Goal: Obtain resource: Obtain resource

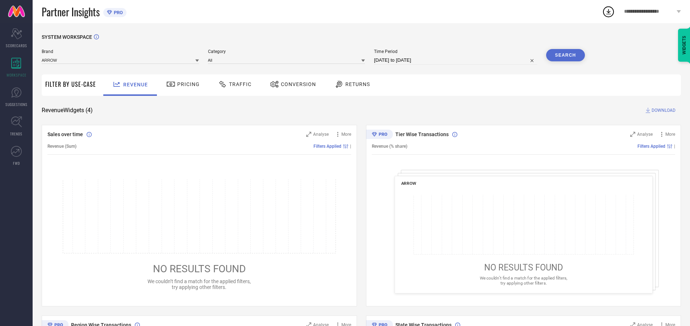
click at [233, 84] on span "Traffic" at bounding box center [240, 84] width 22 height 6
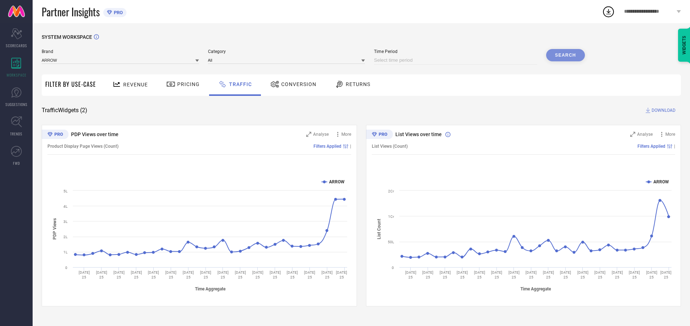
click at [457, 60] on input at bounding box center [455, 60] width 163 height 9
select select "8"
select select "2025"
select select "9"
select select "2025"
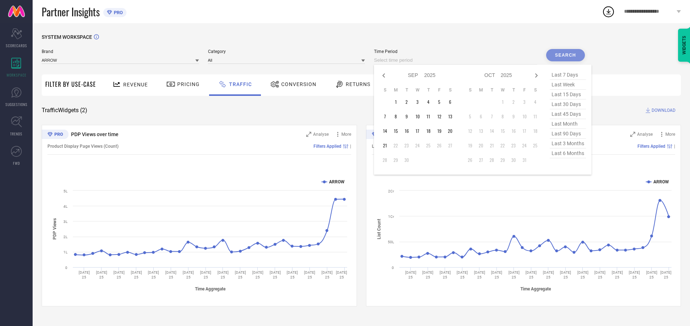
click at [387, 145] on td "21" at bounding box center [385, 145] width 11 height 11
type input "[DATE] to [DATE]"
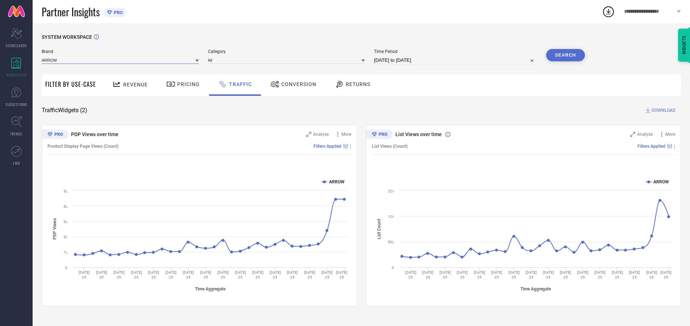
click at [121, 60] on input at bounding box center [120, 60] width 157 height 8
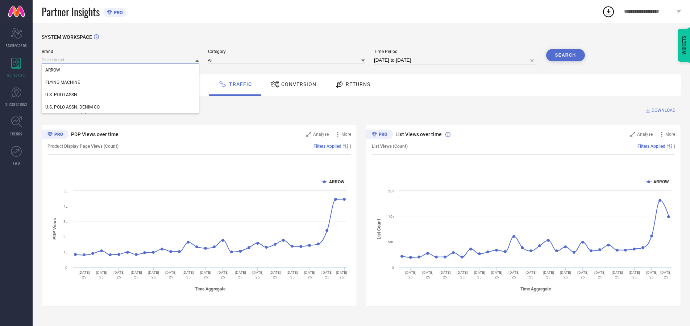
click at [121, 60] on input at bounding box center [120, 60] width 157 height 8
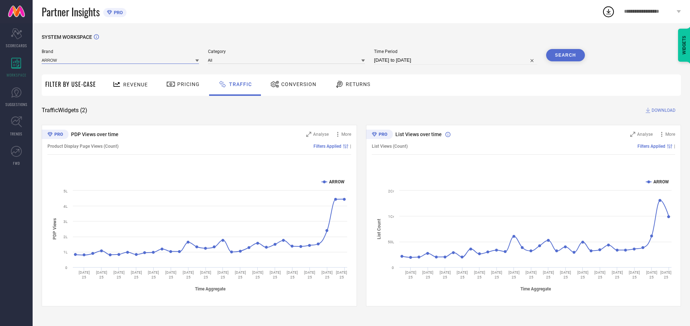
click at [121, 60] on input at bounding box center [120, 60] width 157 height 8
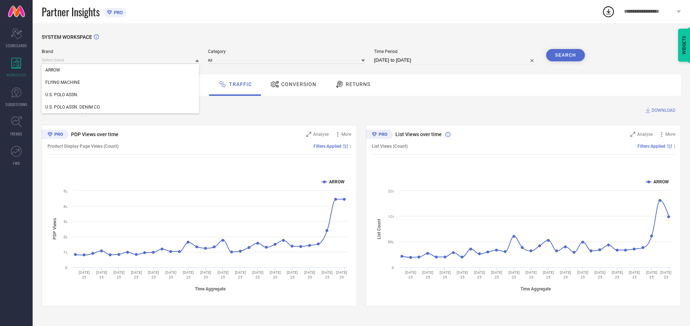
click at [121, 95] on div "U.S. POLO ASSN." at bounding box center [120, 94] width 157 height 12
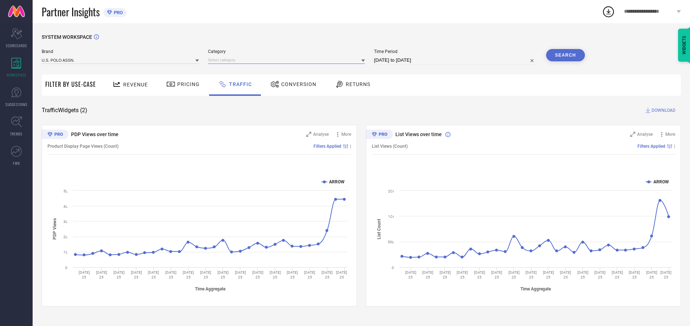
click at [288, 60] on input at bounding box center [286, 60] width 157 height 8
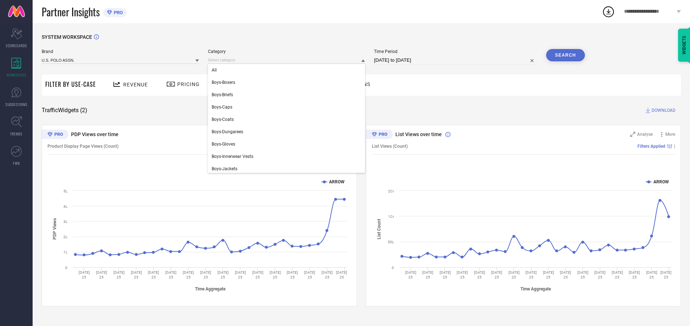
click at [288, 70] on div "All" at bounding box center [286, 70] width 157 height 12
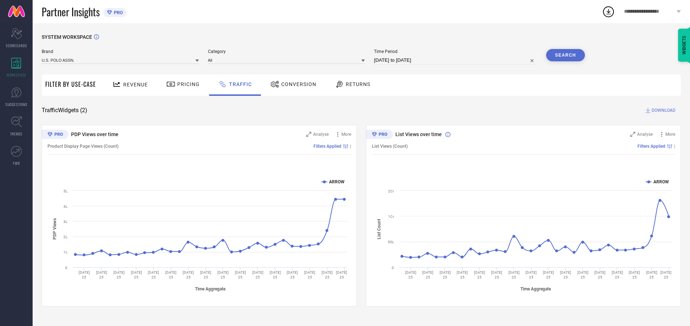
click at [566, 55] on button "Search" at bounding box center [565, 55] width 39 height 12
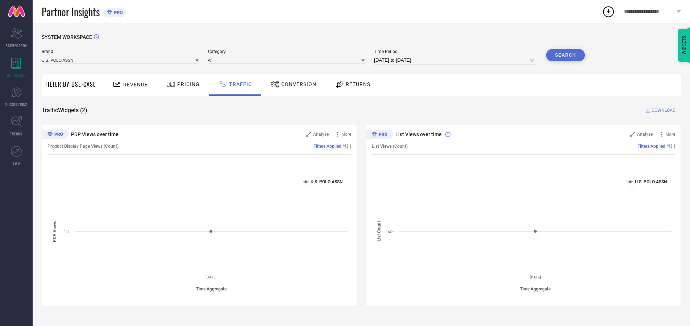
click at [663, 110] on span "DOWNLOAD" at bounding box center [664, 110] width 24 height 7
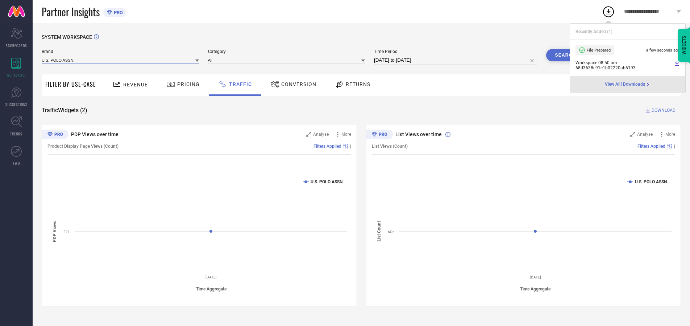
click at [121, 60] on input at bounding box center [120, 60] width 157 height 8
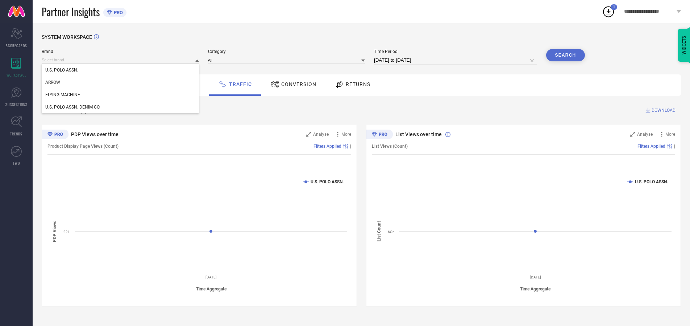
click at [121, 107] on div "U.S. POLO ASSN. DENIM CO." at bounding box center [120, 107] width 157 height 12
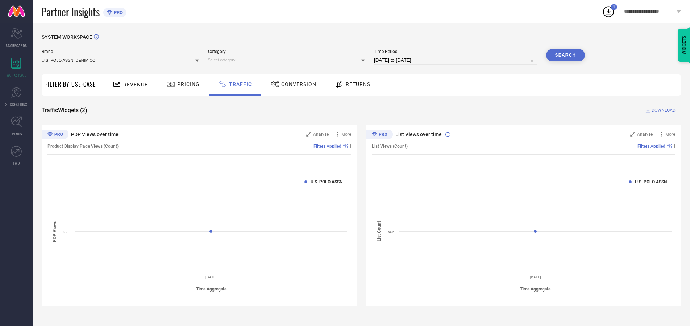
click at [288, 60] on input at bounding box center [286, 60] width 157 height 8
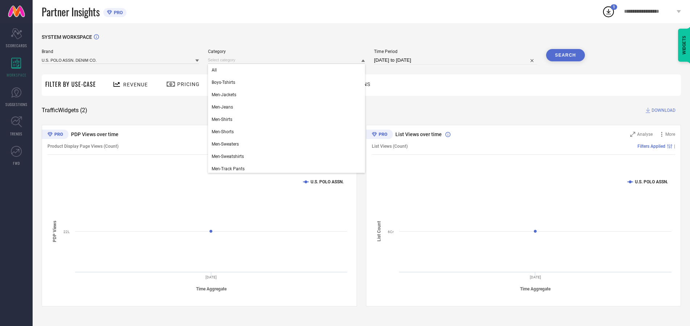
click at [288, 70] on div "All" at bounding box center [286, 70] width 157 height 12
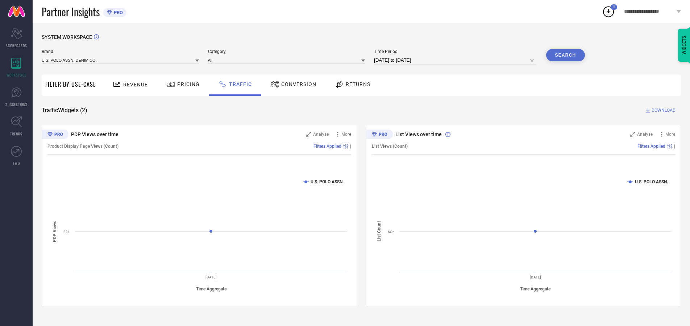
click at [566, 55] on button "Search" at bounding box center [565, 55] width 39 height 12
click at [663, 110] on span "DOWNLOAD" at bounding box center [664, 110] width 24 height 7
